Goal: Task Accomplishment & Management: Manage account settings

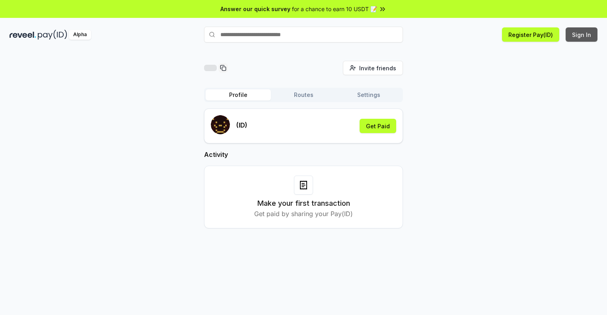
click at [582, 35] on button "Sign In" at bounding box center [582, 34] width 32 height 14
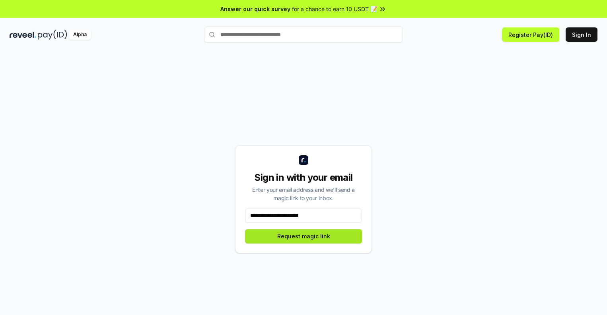
type input "**********"
click at [304, 236] on button "Request magic link" at bounding box center [303, 237] width 117 height 14
